Goal: Find specific page/section: Find specific page/section

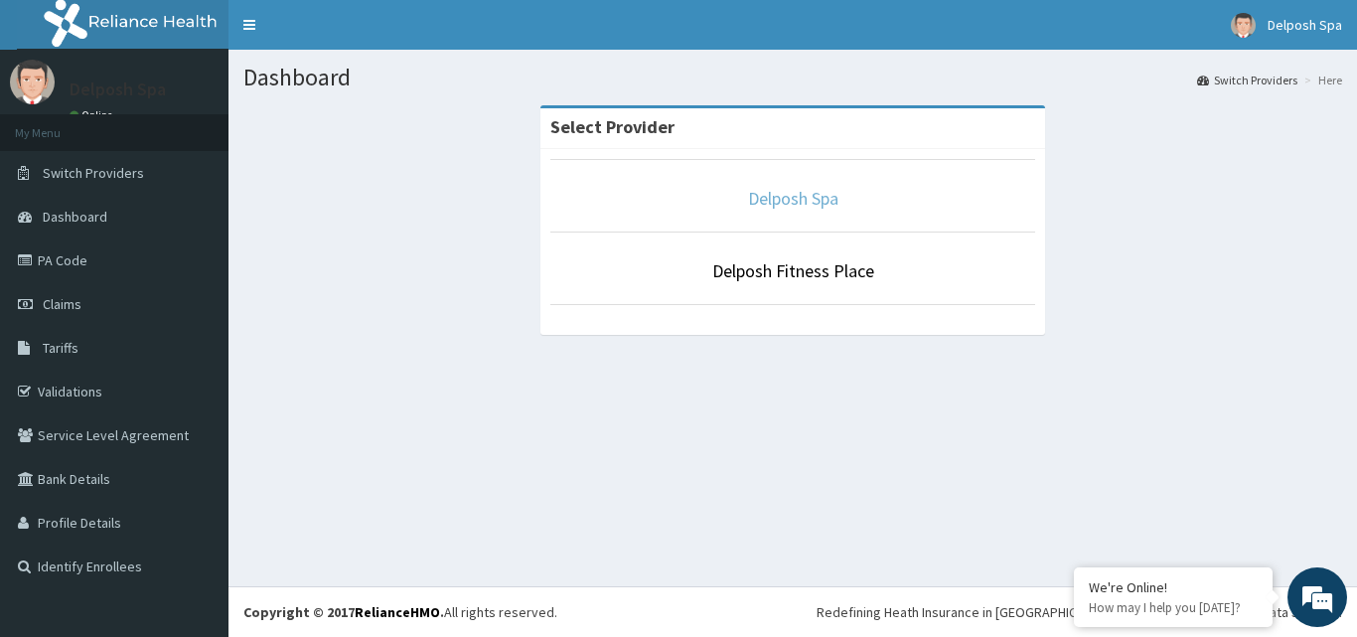
click at [797, 200] on link "Delposh Spa" at bounding box center [793, 198] width 90 height 23
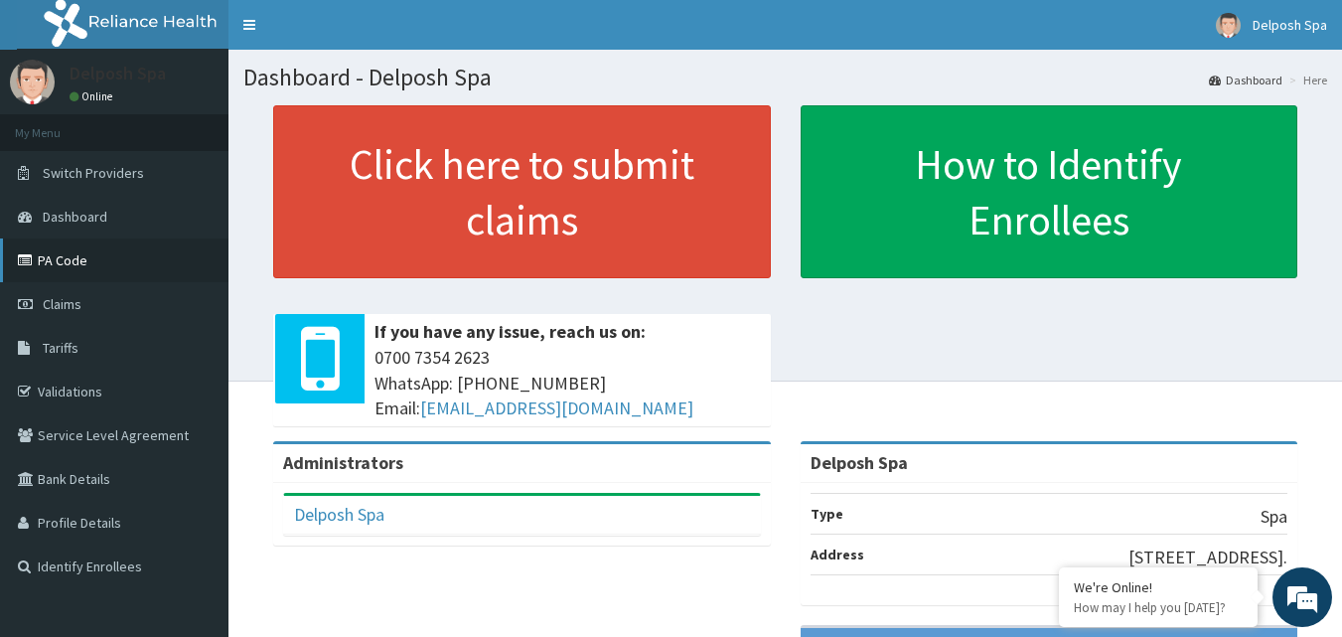
click at [79, 264] on link "PA Code" at bounding box center [114, 260] width 229 height 44
